Goal: Task Accomplishment & Management: Manage account settings

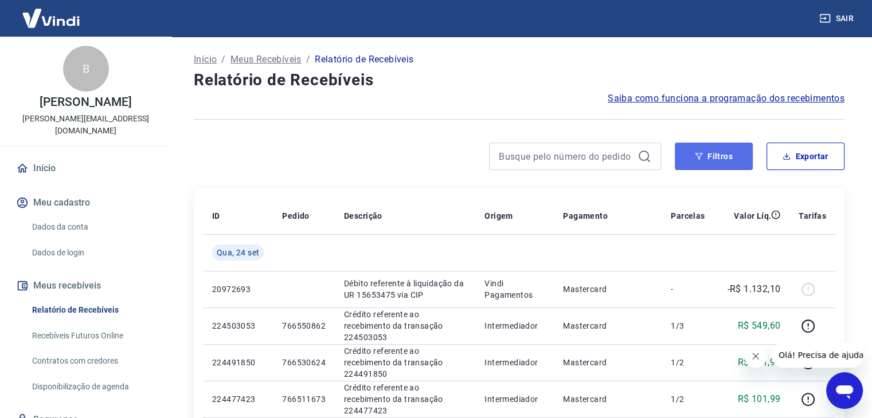
click at [705, 161] on button "Filtros" at bounding box center [714, 157] width 78 height 28
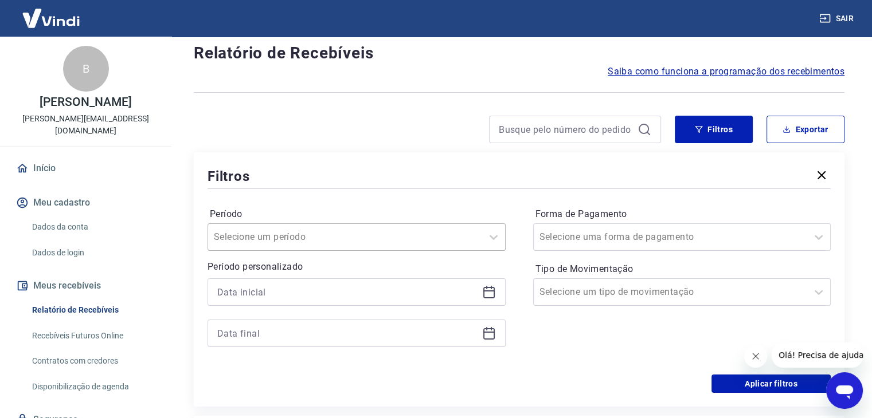
click at [257, 251] on div "Selecione um período" at bounding box center [357, 238] width 298 height 28
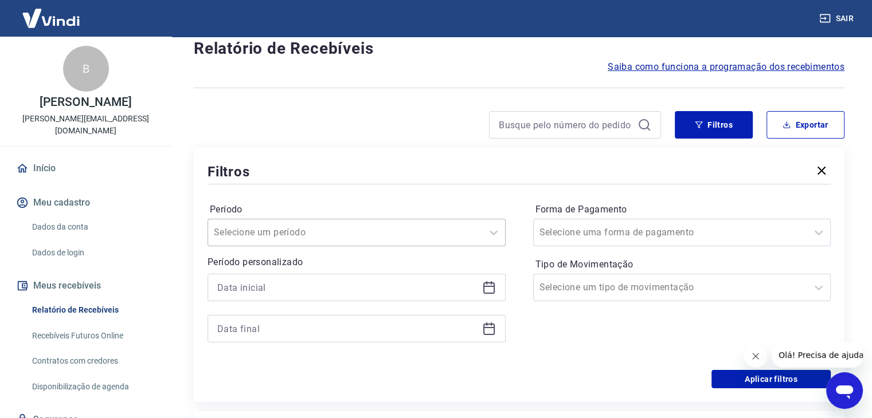
scroll to position [32, 0]
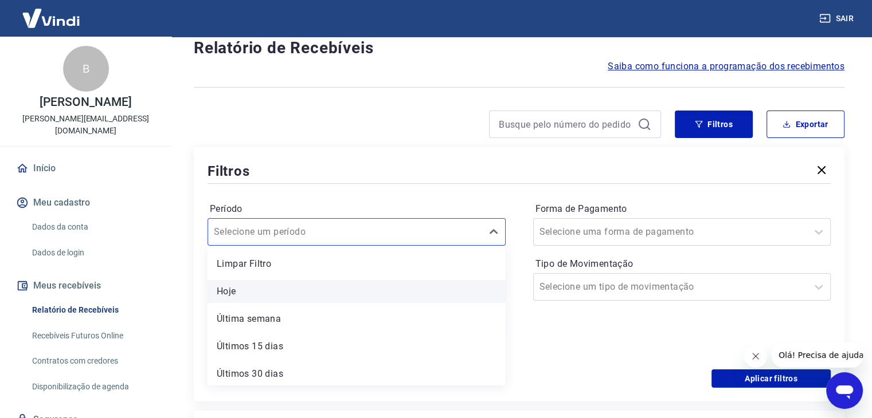
click at [262, 299] on div "Hoje" at bounding box center [357, 291] width 298 height 23
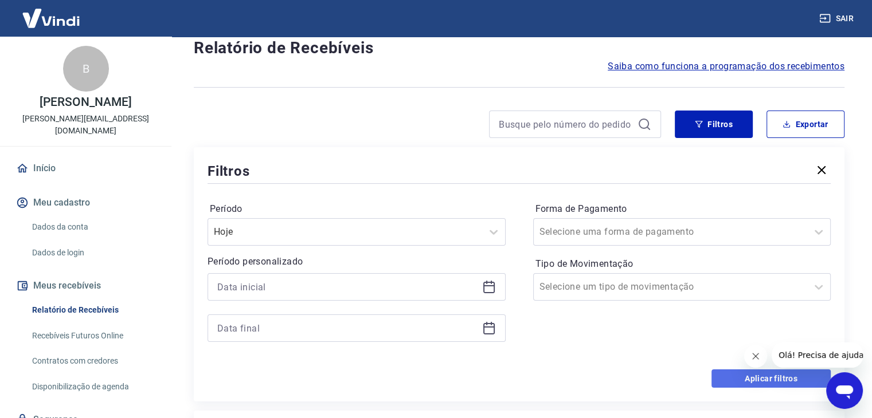
click at [744, 381] on button "Aplicar filtros" at bounding box center [770, 379] width 119 height 18
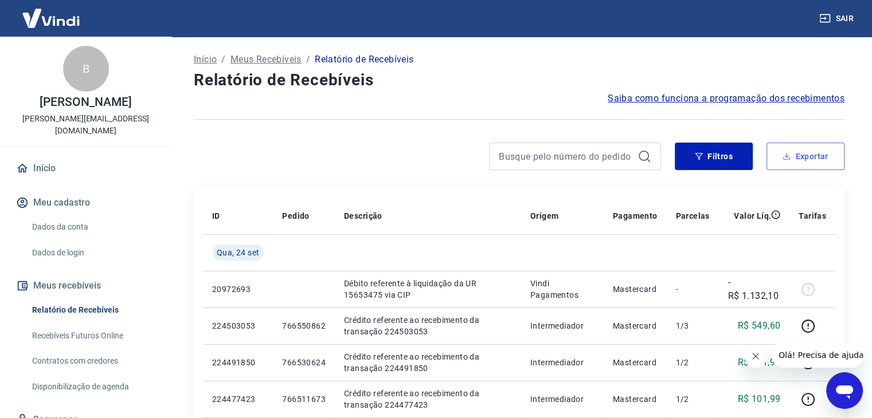
click at [827, 163] on button "Exportar" at bounding box center [805, 157] width 78 height 28
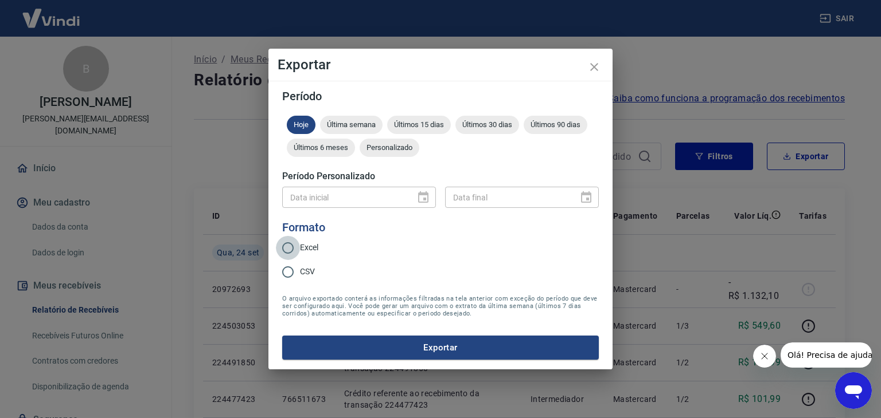
click at [287, 248] on input "Excel" at bounding box center [288, 248] width 24 height 24
radio input "true"
click at [425, 363] on div "Período Hoje Última semana Últimos 15 dias Últimos 30 dias Últimos 90 dias Últi…" at bounding box center [440, 225] width 344 height 289
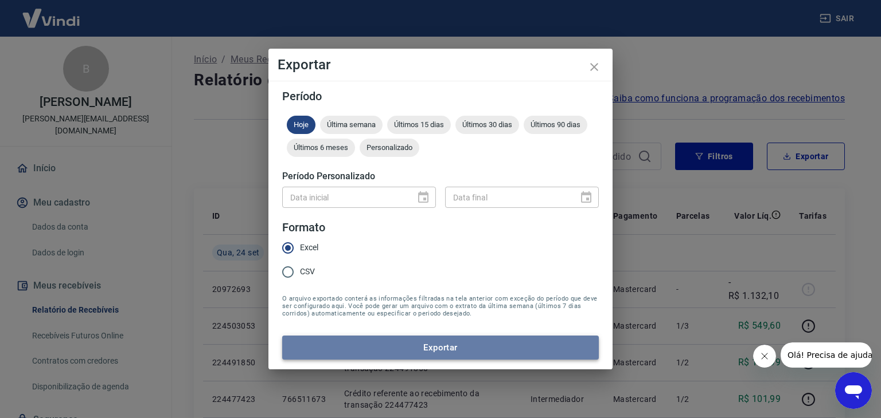
click at [428, 354] on button "Exportar" at bounding box center [440, 348] width 316 height 24
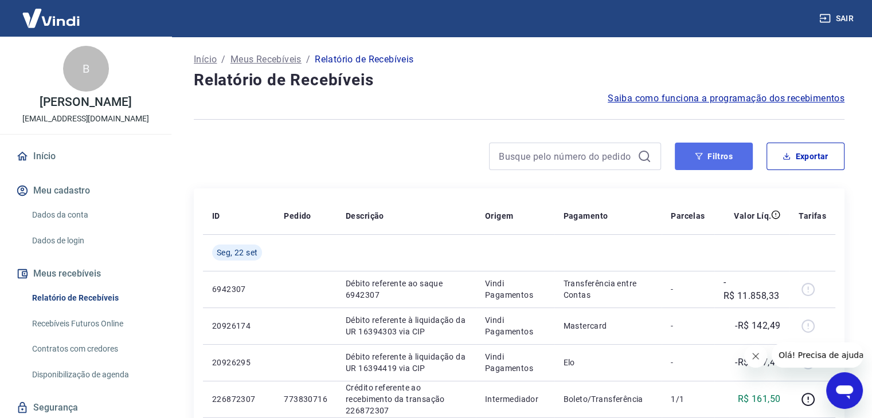
click at [707, 156] on button "Filtros" at bounding box center [714, 157] width 78 height 28
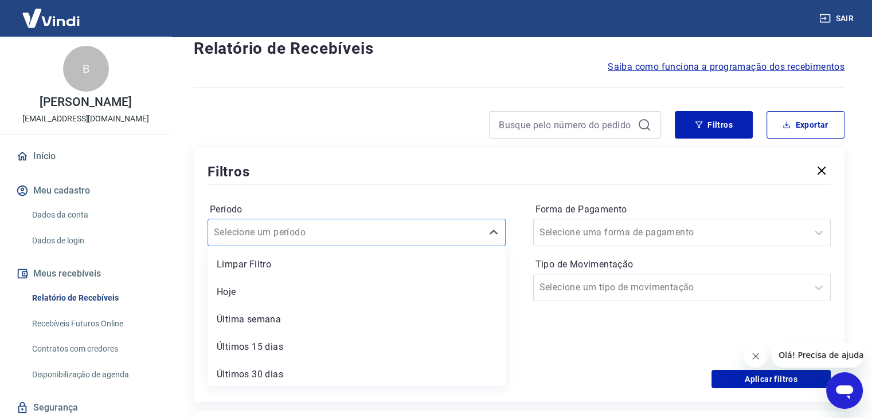
click at [280, 246] on div "option Limpar Filtro focused, 1 of 7. 7 results available. Use Up and Down to c…" at bounding box center [357, 233] width 298 height 28
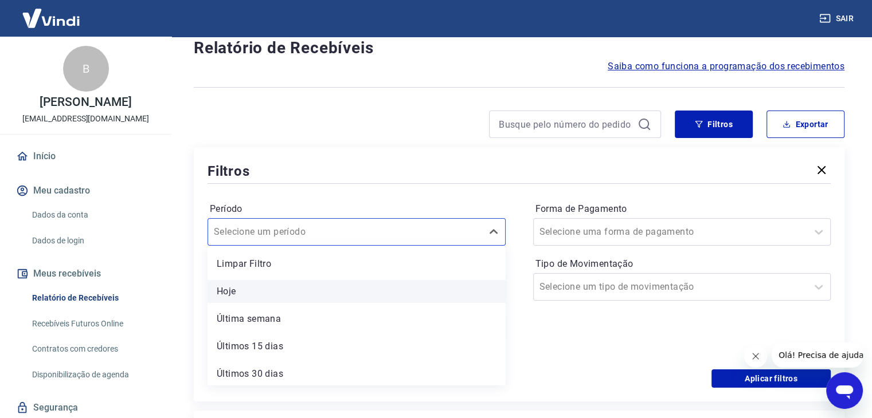
click at [275, 290] on div "Hoje" at bounding box center [357, 291] width 298 height 23
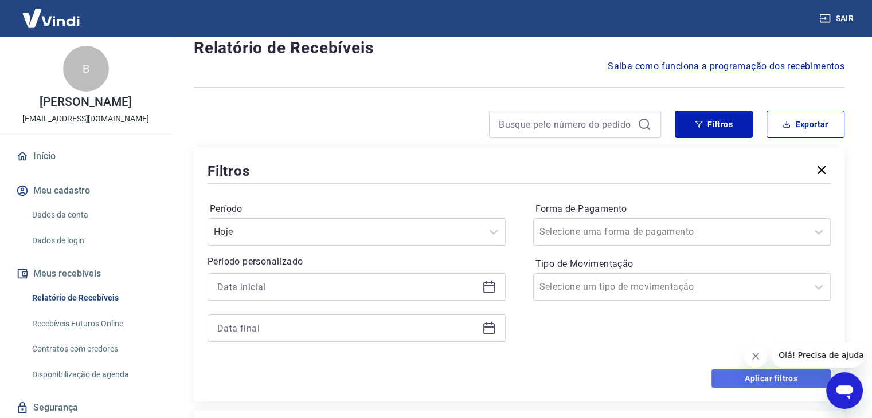
click at [733, 377] on button "Aplicar filtros" at bounding box center [770, 379] width 119 height 18
